Goal: Task Accomplishment & Management: Manage account settings

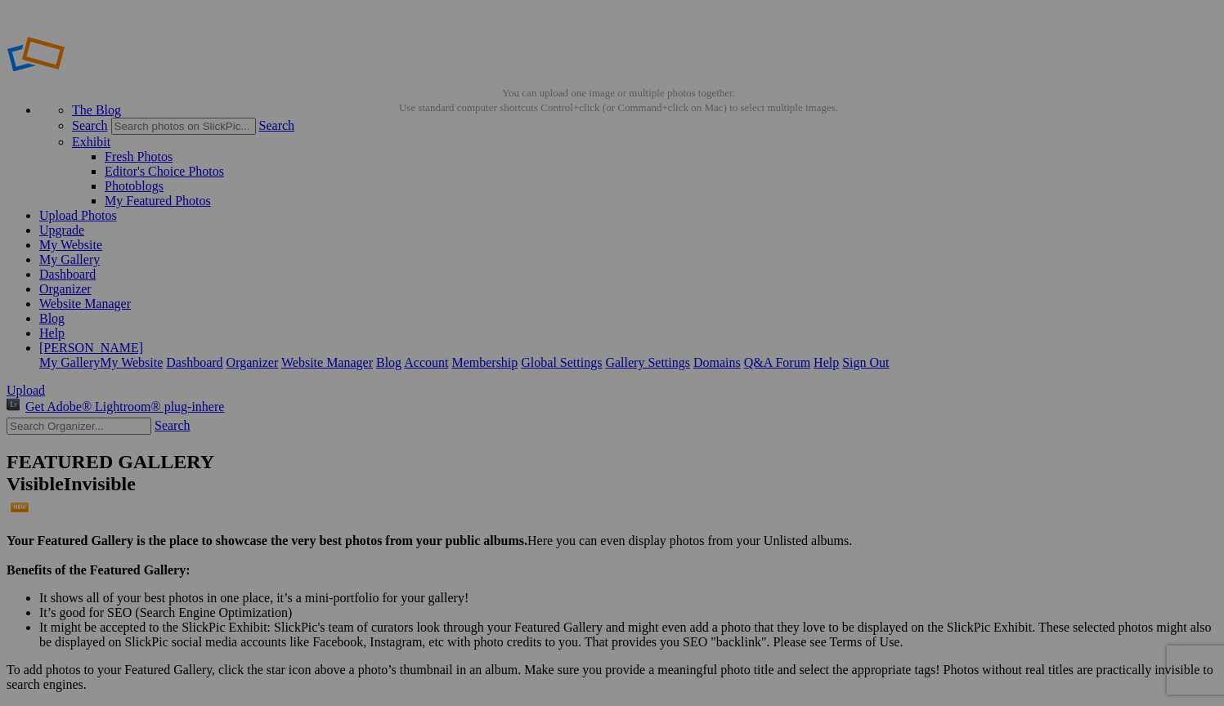
click at [504, 468] on span "Yes" at bounding box center [494, 461] width 19 height 14
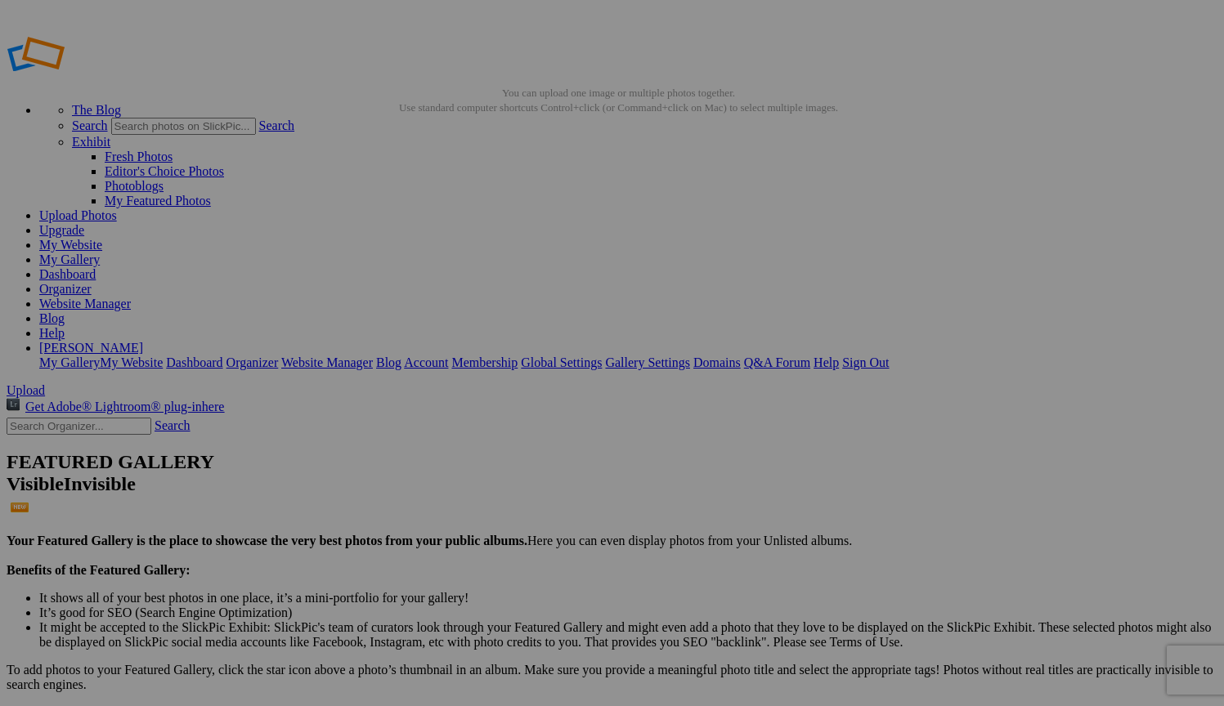
click at [504, 468] on span "Yes" at bounding box center [494, 461] width 19 height 14
